Goal: Check status: Check status

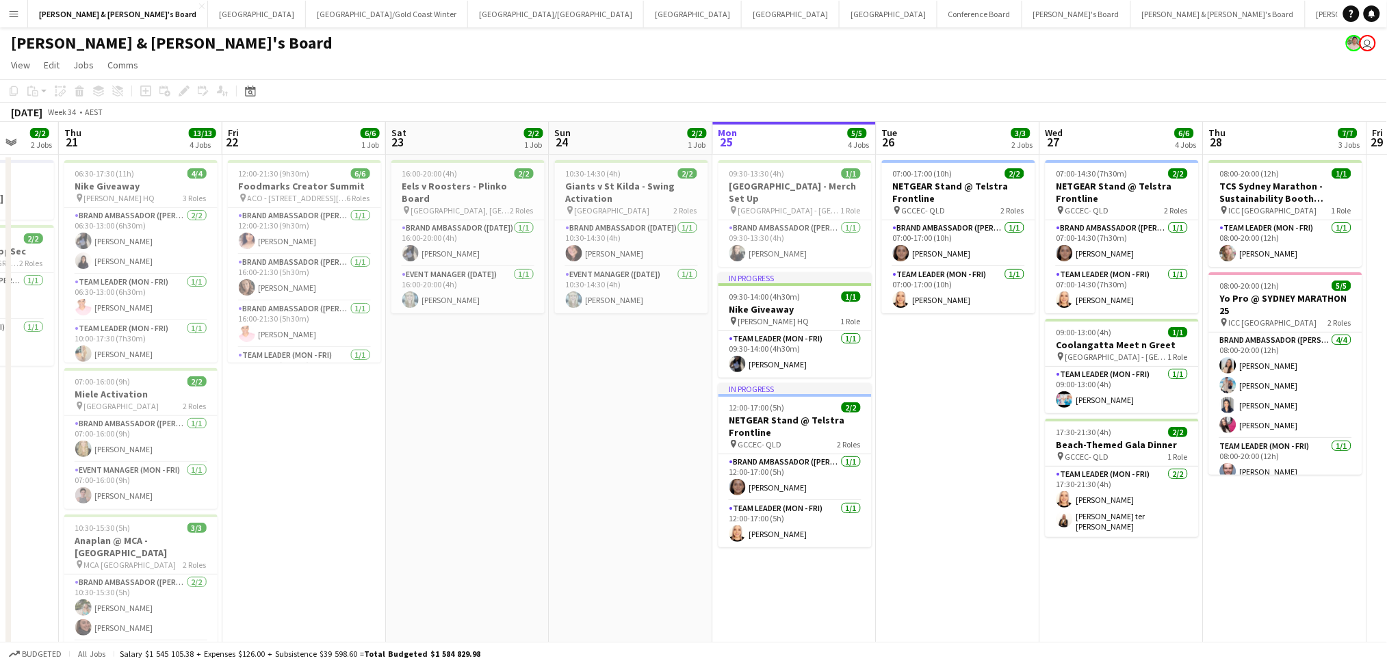
drag, startPoint x: 1002, startPoint y: 528, endPoint x: 241, endPoint y: 459, distance: 764.2
click at [142, 475] on app-calendar-viewport "Mon 18 Tue 19 Wed 20 2/2 2 Jobs Thu 21 13/13 4 Jobs Fri 22 6/6 1 Job Sat 23 2/2…" at bounding box center [693, 593] width 1387 height 942
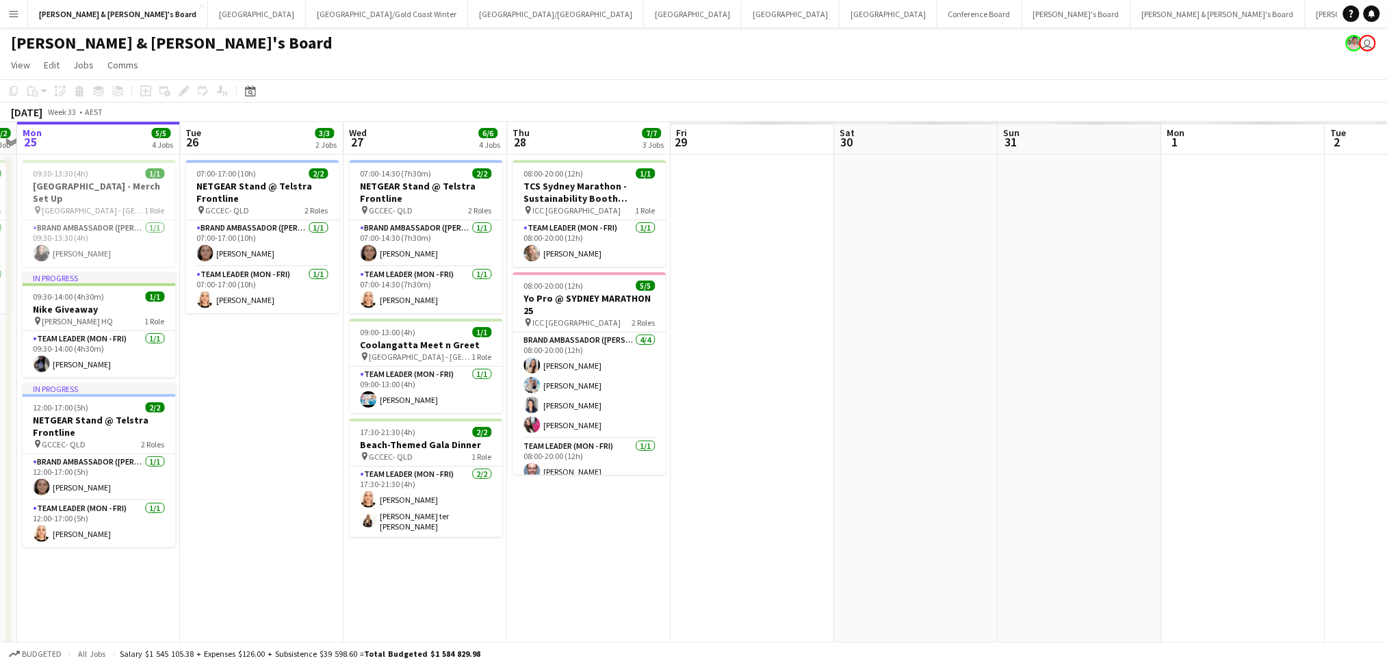
scroll to position [0, 474]
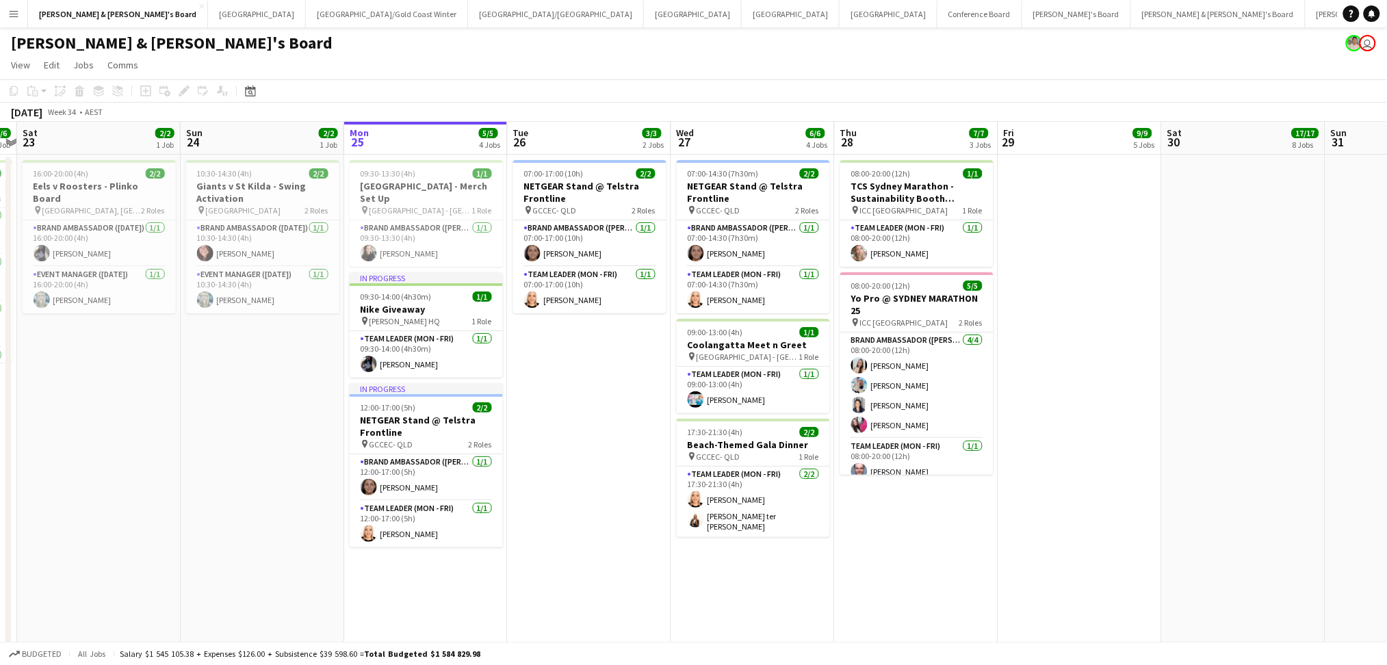
drag, startPoint x: 769, startPoint y: 514, endPoint x: 307, endPoint y: 486, distance: 462.8
click at [307, 486] on app-calendar-viewport "Wed 20 2/2 2 Jobs Thu 21 13/13 4 Jobs Fri 22 6/6 1 Job Sat 23 2/2 1 Job Sun 24 …" at bounding box center [693, 593] width 1387 height 942
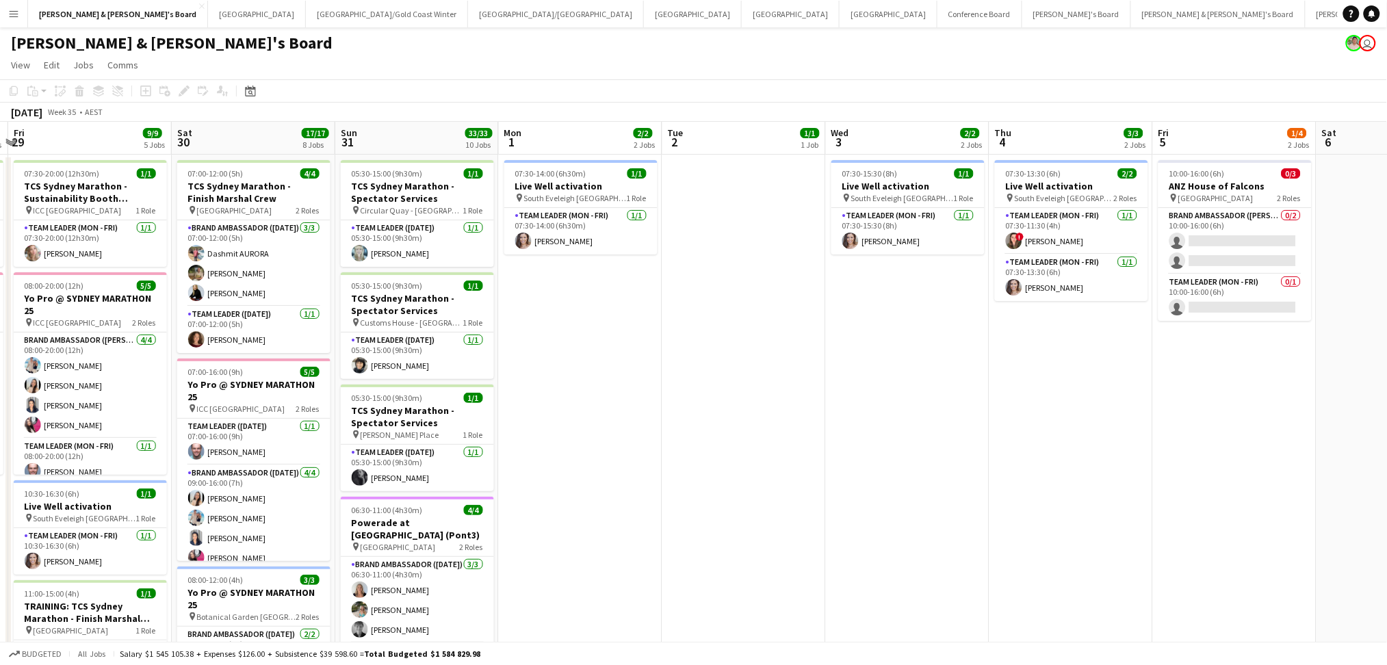
drag, startPoint x: 1045, startPoint y: 521, endPoint x: 567, endPoint y: 499, distance: 478.9
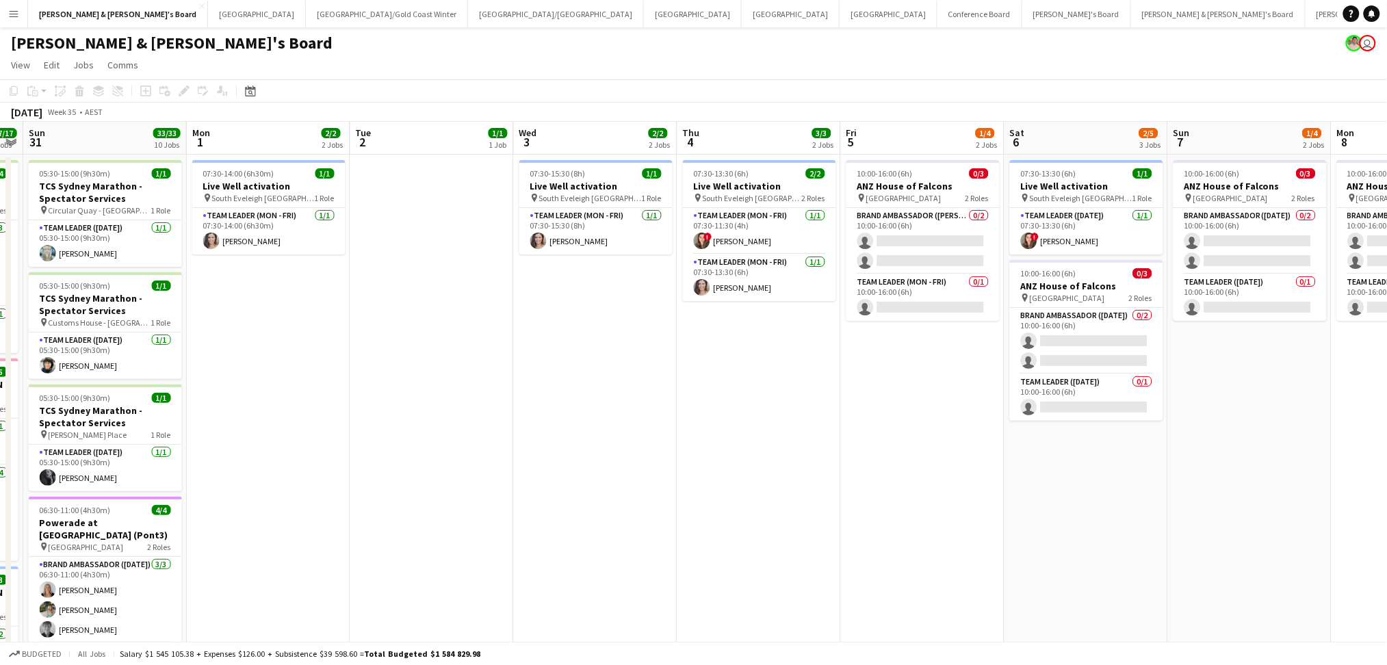
drag, startPoint x: 1005, startPoint y: 527, endPoint x: 735, endPoint y: 503, distance: 270.7
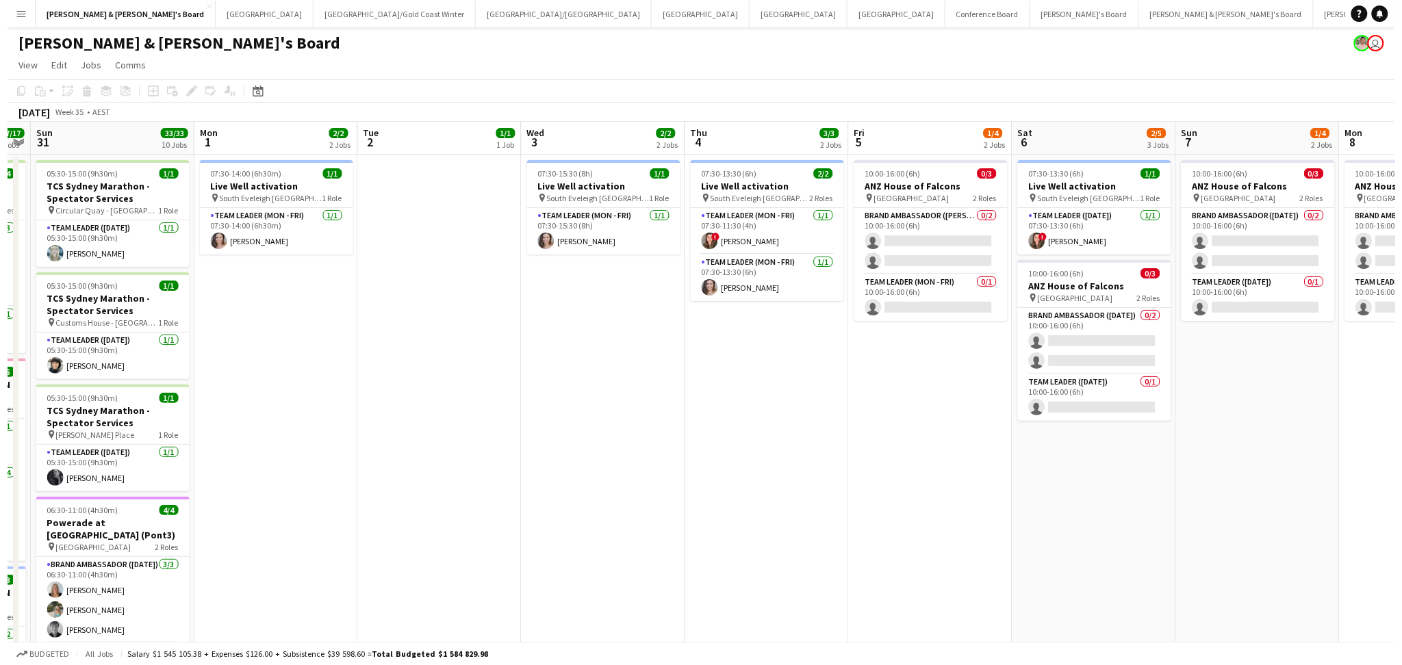
scroll to position [0, 467]
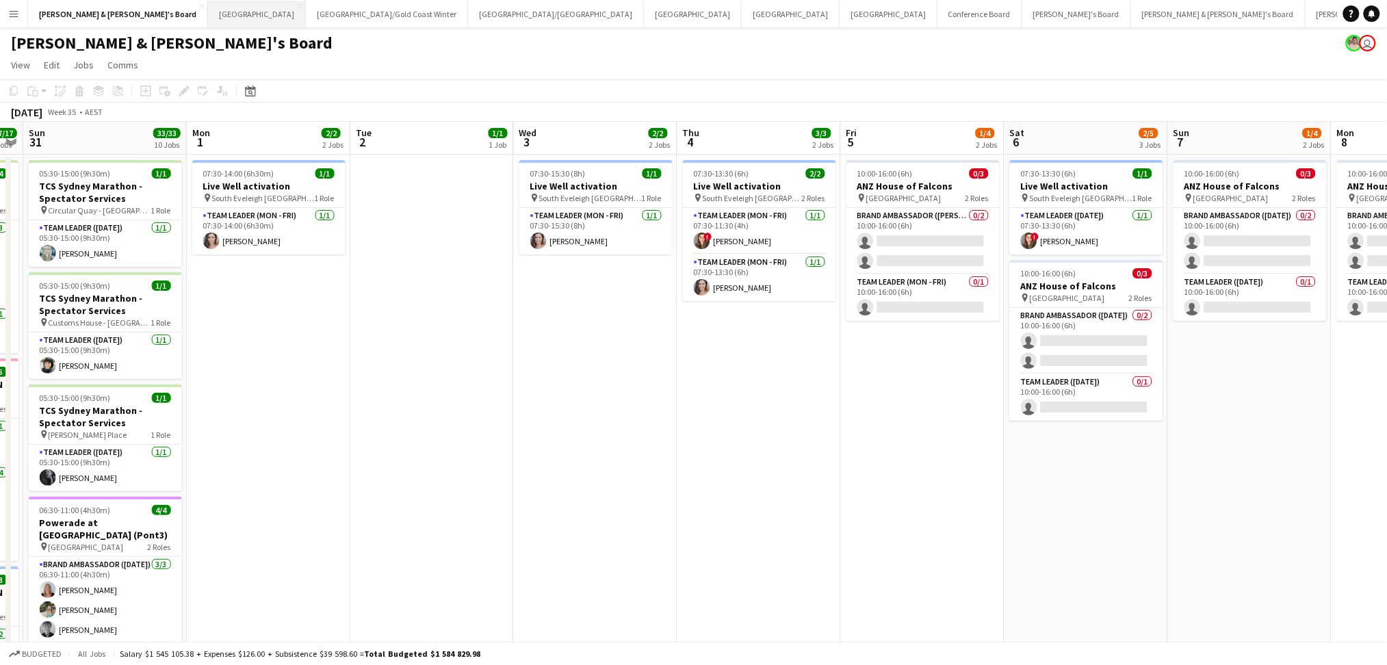
click at [208, 15] on button "Sydney Close" at bounding box center [257, 14] width 98 height 27
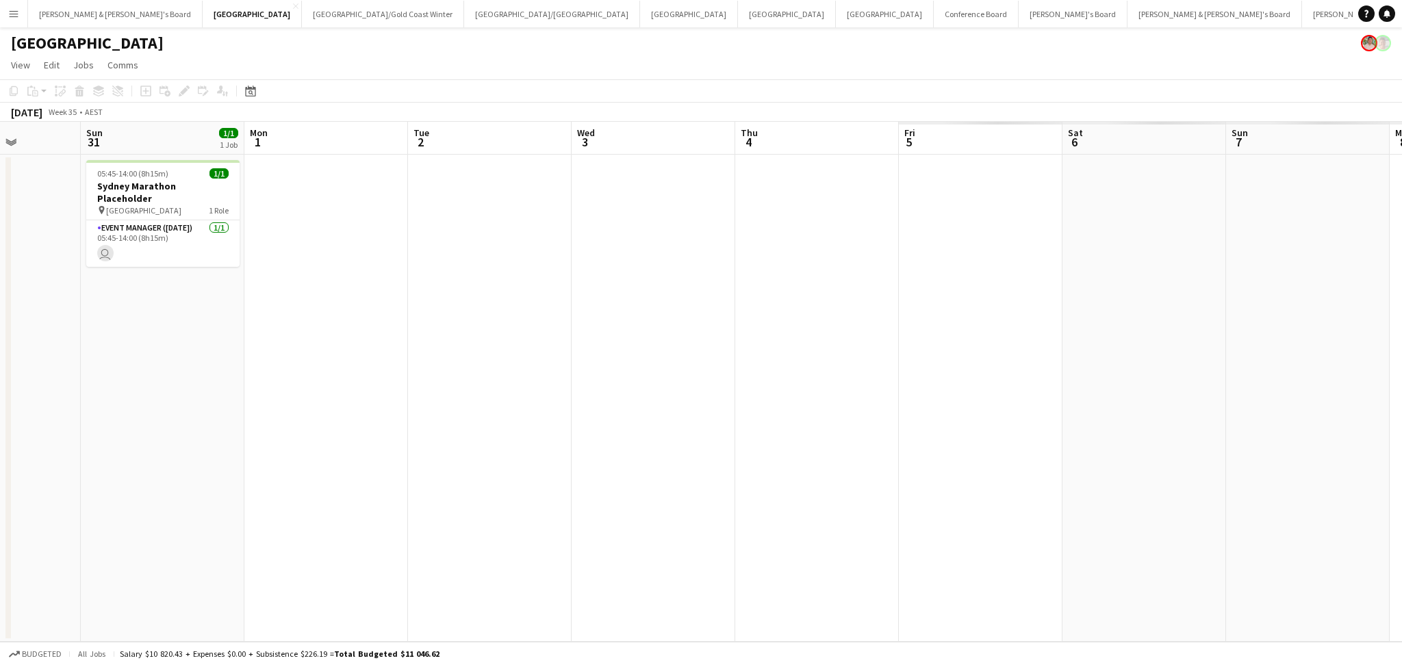
drag, startPoint x: 1083, startPoint y: 450, endPoint x: 196, endPoint y: 376, distance: 890.0
click at [0, 381] on html "Menu Boards Boards Boards All jobs Status Workforce Workforce My Workforce Recr…" at bounding box center [701, 341] width 1402 height 682
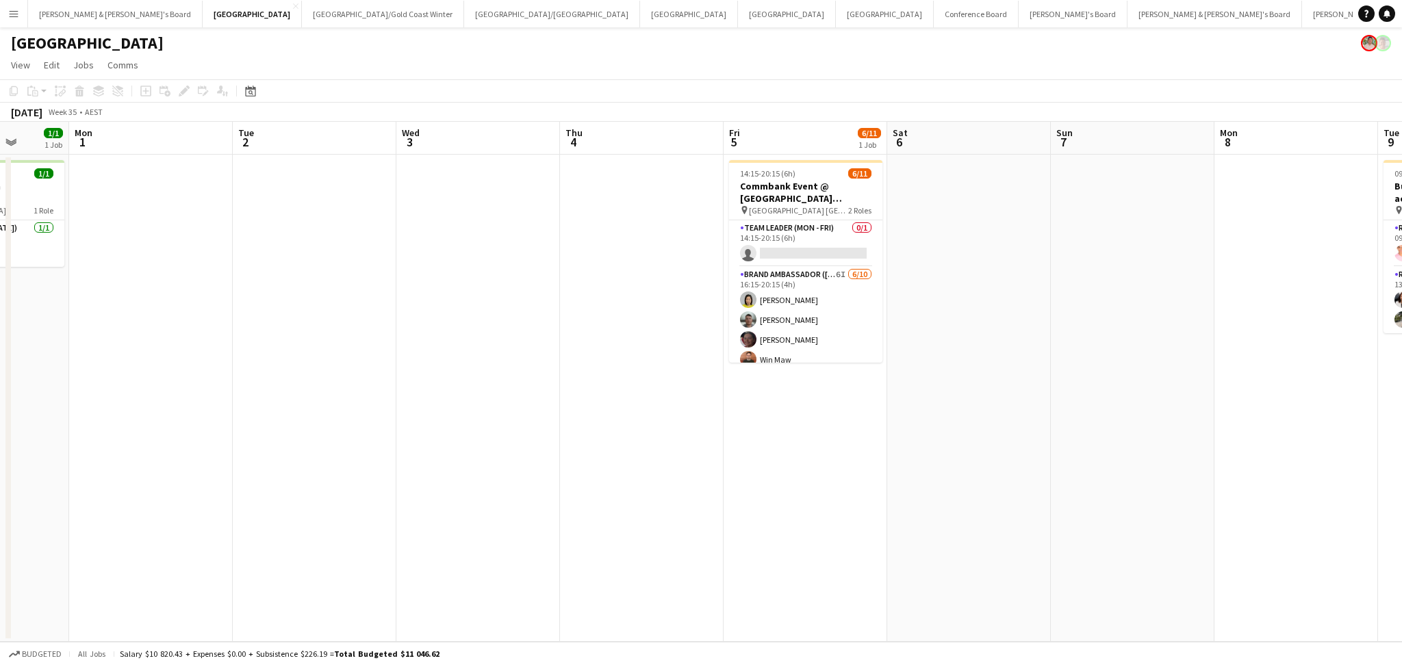
scroll to position [0, 490]
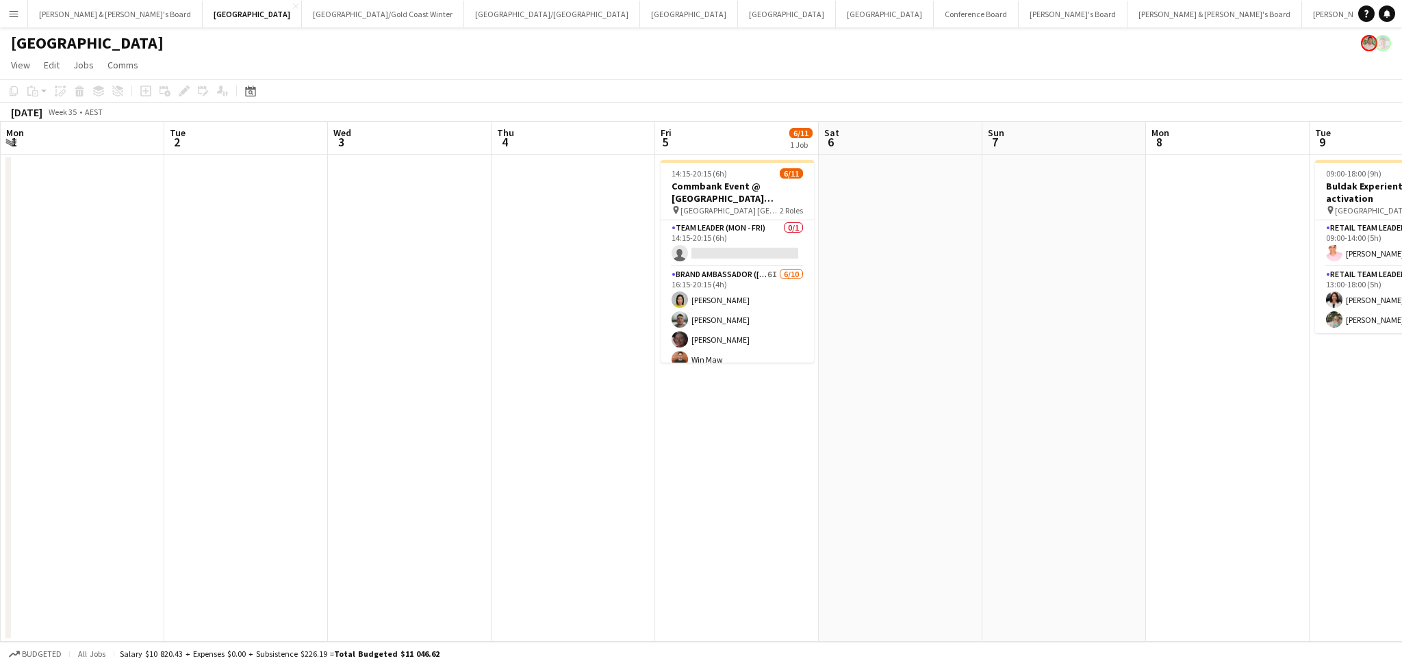
drag, startPoint x: 1036, startPoint y: 517, endPoint x: 792, endPoint y: 498, distance: 244.4
click at [792, 498] on app-calendar-viewport "Fri 29 3/4 4 Jobs Sat 30 Sun 31 1/1 1 Job Mon 1 Tue 2 Wed 3 Thu 4 Fri 5 6/11 1 …" at bounding box center [701, 382] width 1402 height 520
click at [836, 24] on button "Perth Close" at bounding box center [885, 14] width 98 height 27
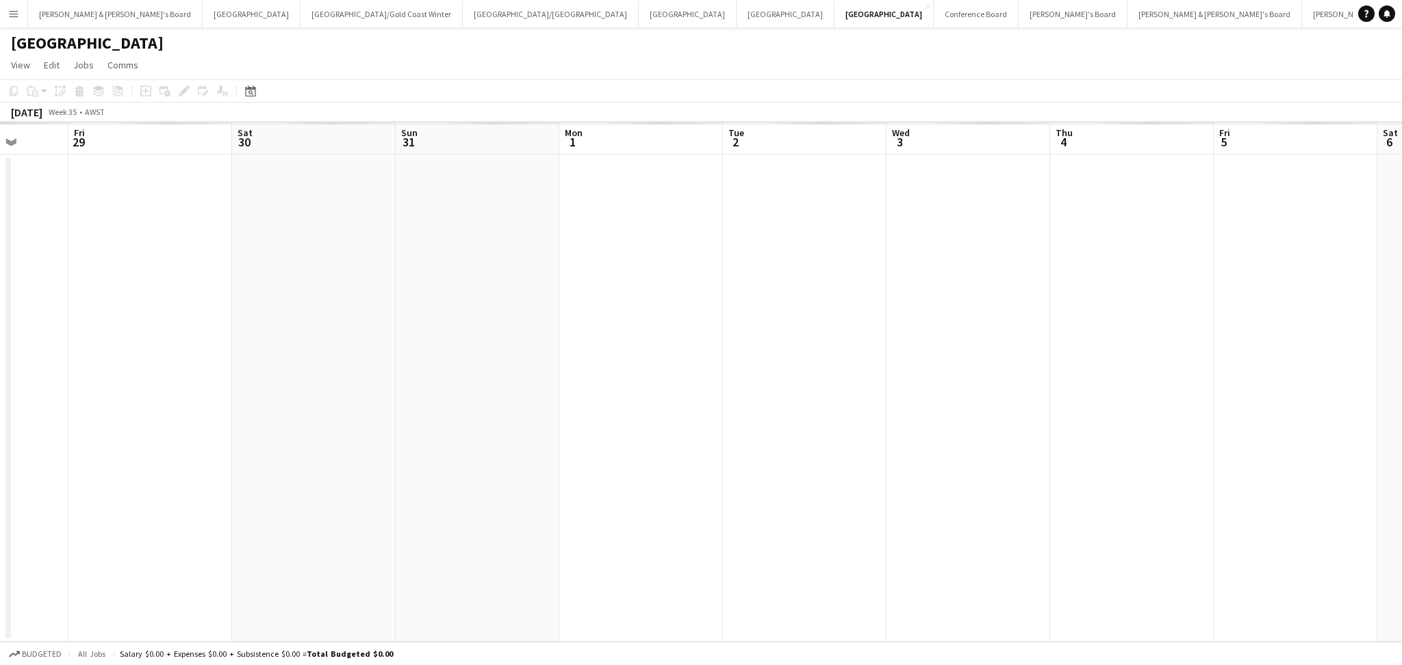
drag, startPoint x: 639, startPoint y: 209, endPoint x: 283, endPoint y: 422, distance: 415.6
click at [283, 422] on app-calendar-viewport "Mon 25 Tue 26 Wed 27 Thu 28 Fri 29 Sat 30 Sun 31 Mon 1 Tue 2 Wed 3 Thu 4 Fri 5 …" at bounding box center [701, 382] width 1402 height 520
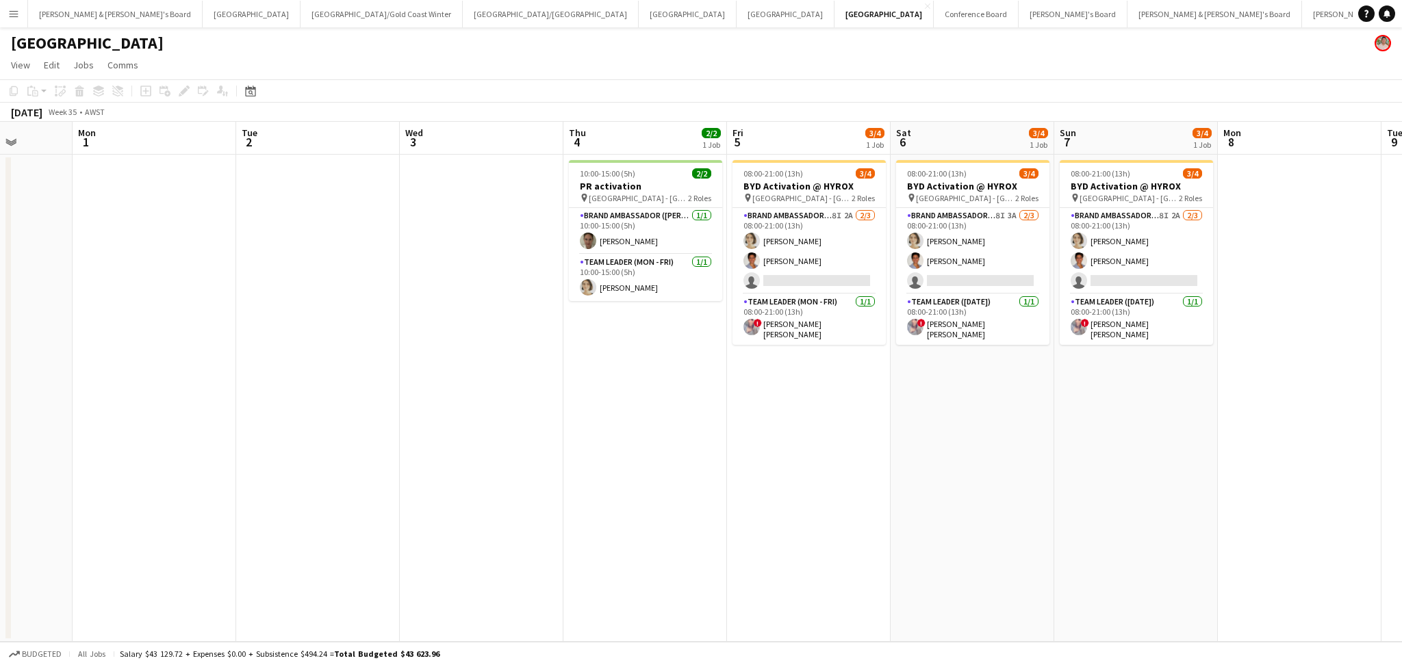
scroll to position [0, 420]
drag, startPoint x: 1021, startPoint y: 413, endPoint x: 813, endPoint y: 431, distance: 208.8
click at [813, 431] on app-calendar-viewport "Fri 29 Sat 30 Sun 31 Mon 1 Tue 2 Wed 3 Thu 4 2/2 1 Job Fri 5 3/4 1 Job Sat 6 3/…" at bounding box center [701, 382] width 1402 height 520
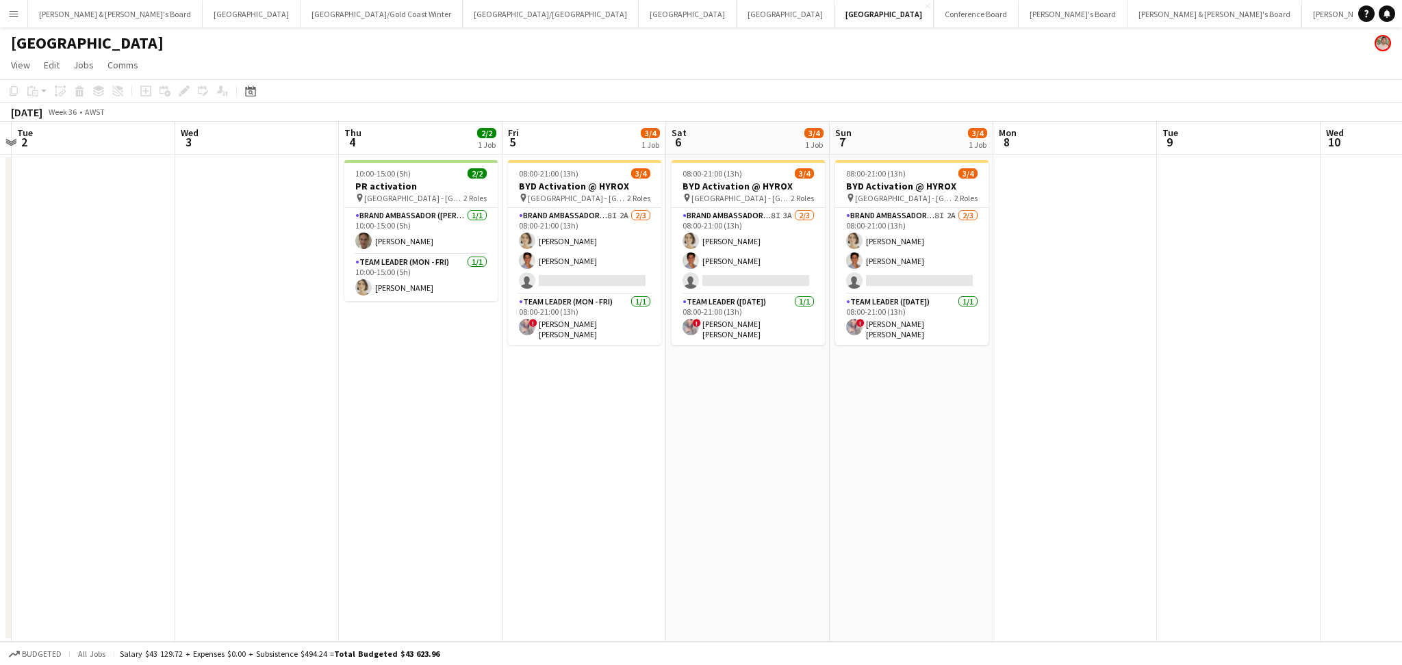
drag, startPoint x: 849, startPoint y: 426, endPoint x: 622, endPoint y: 426, distance: 227.2
click at [622, 426] on app-calendar-viewport "Sat 30 Sun 31 Mon 1 Tue 2 Wed 3 Thu 4 2/2 1 Job Fri 5 3/4 1 Job Sat 6 3/4 1 Job…" at bounding box center [701, 382] width 1402 height 520
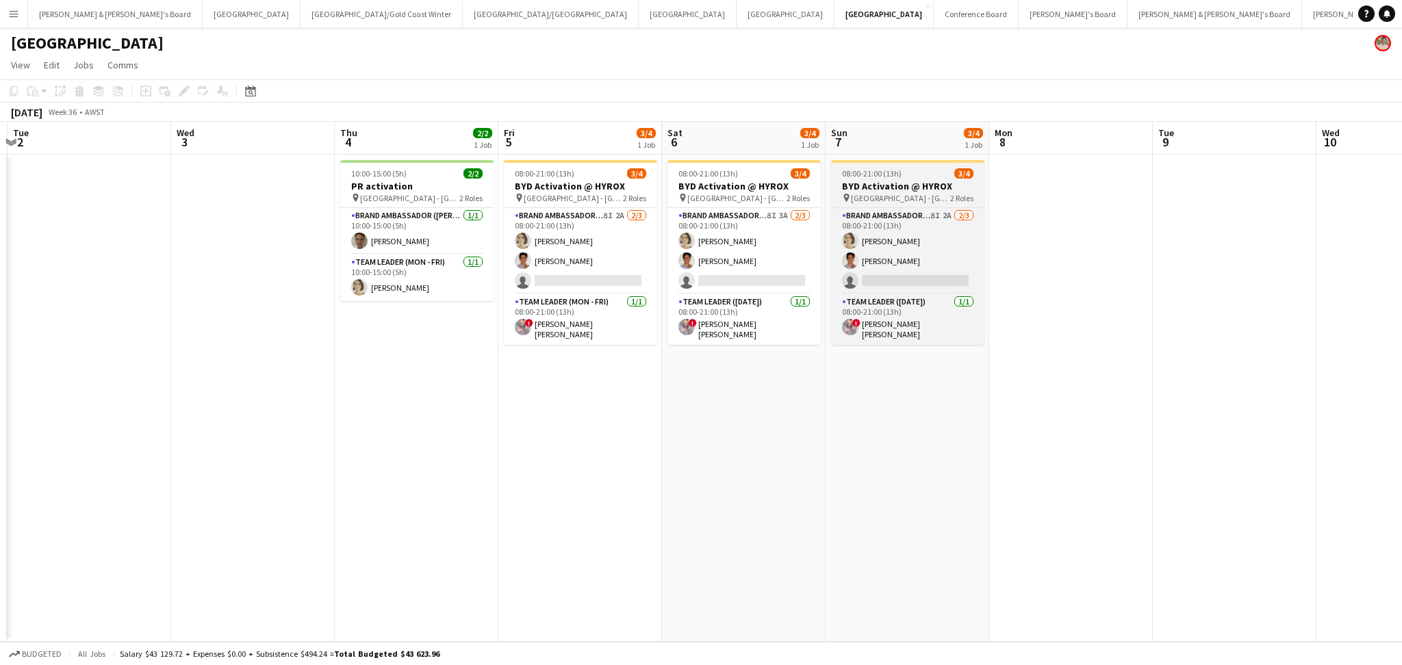
click at [895, 186] on h3 "BYD Activation @ HYROX" at bounding box center [907, 186] width 153 height 12
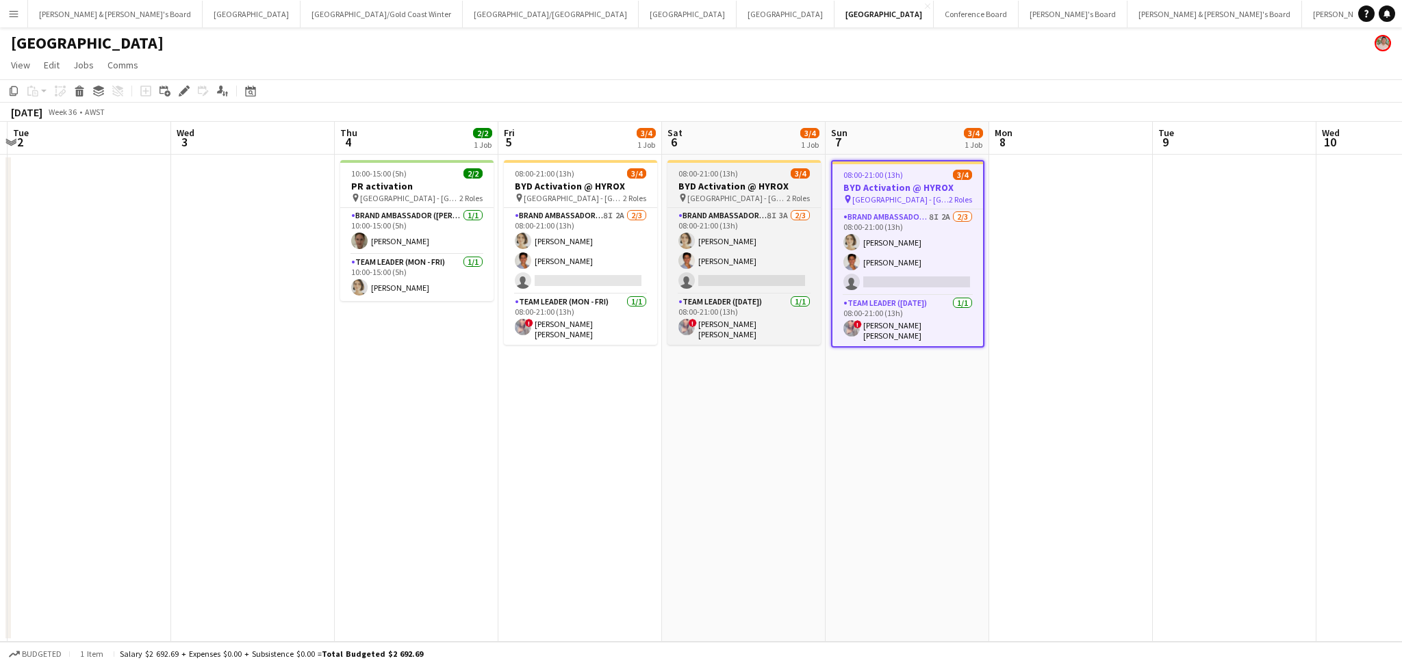
click at [773, 192] on div "pin [GEOGRAPHIC_DATA] - WA 2 Roles" at bounding box center [743, 197] width 153 height 11
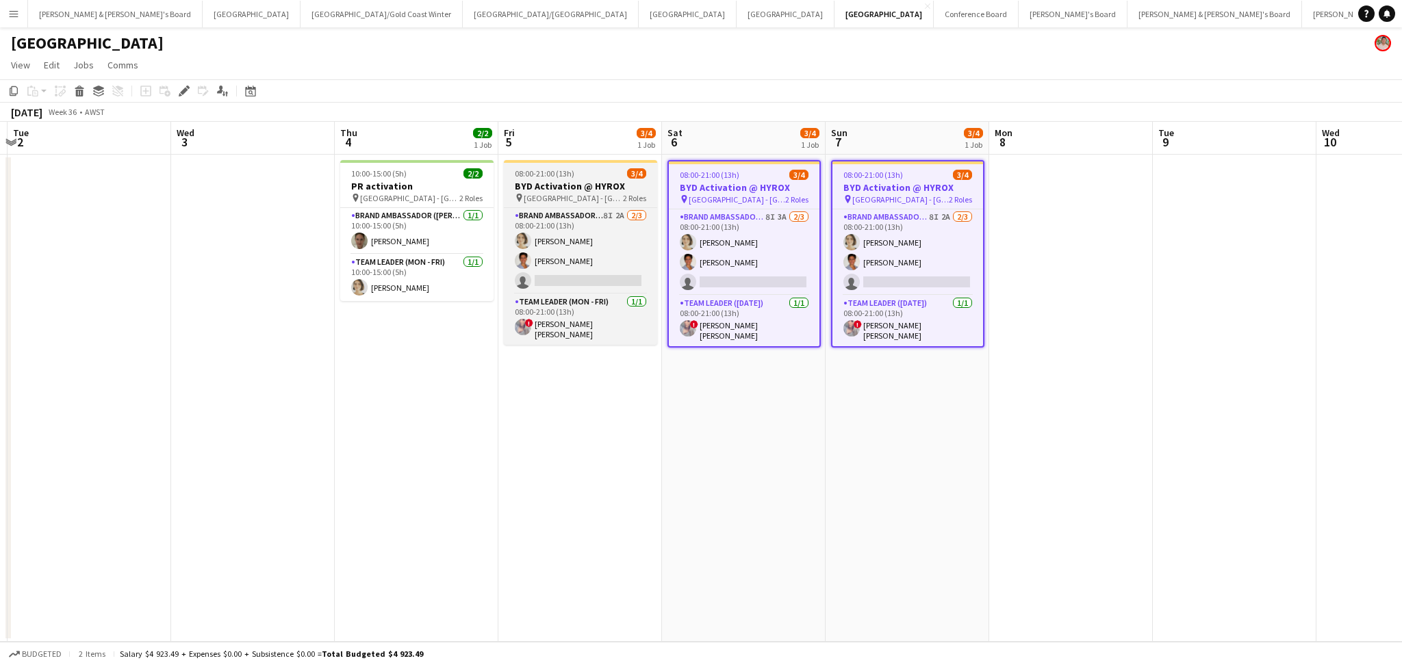
click at [584, 204] on app-job-card "08:00-21:00 (13h) 3/4 BYD Activation @ HYROX pin Perth - WA 2 Roles Brand Ambas…" at bounding box center [580, 252] width 153 height 185
